Goal: Information Seeking & Learning: Find specific fact

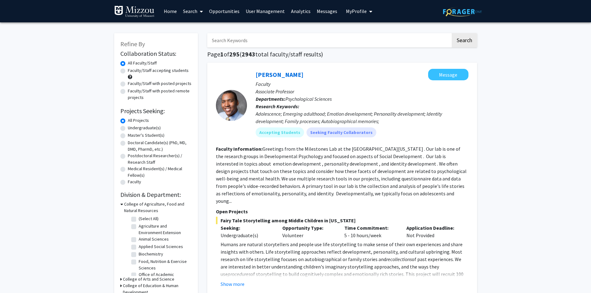
click at [262, 42] on input "Search Keywords" at bounding box center [328, 40] width 243 height 14
click at [263, 41] on input "Search Keywords" at bounding box center [328, 40] width 243 height 14
click at [240, 38] on input "Search Keywords" at bounding box center [328, 40] width 243 height 14
type input "[PERSON_NAME]"
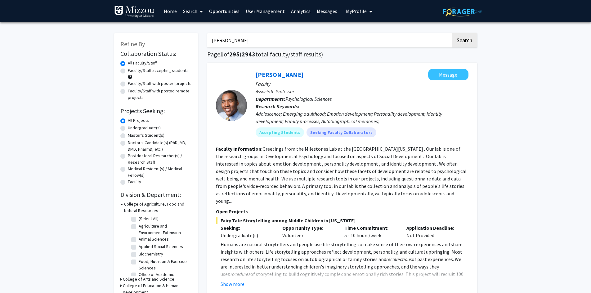
click at [451, 33] on button "Search" at bounding box center [463, 40] width 25 height 14
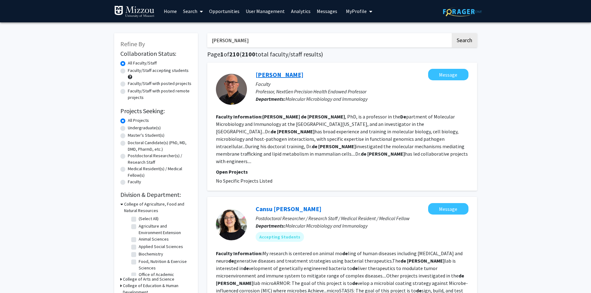
click at [275, 75] on link "[PERSON_NAME]" at bounding box center [280, 75] width 48 height 8
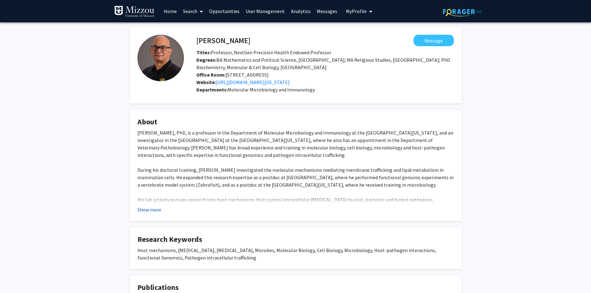
click at [145, 209] on button "Show more" at bounding box center [149, 209] width 24 height 7
